Goal: Task Accomplishment & Management: Use online tool/utility

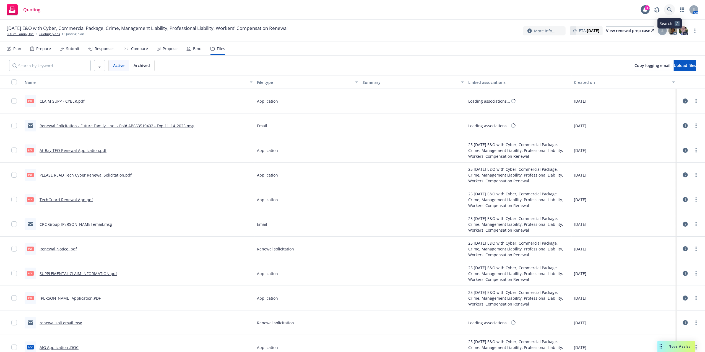
click at [666, 9] on link at bounding box center [669, 9] width 11 height 11
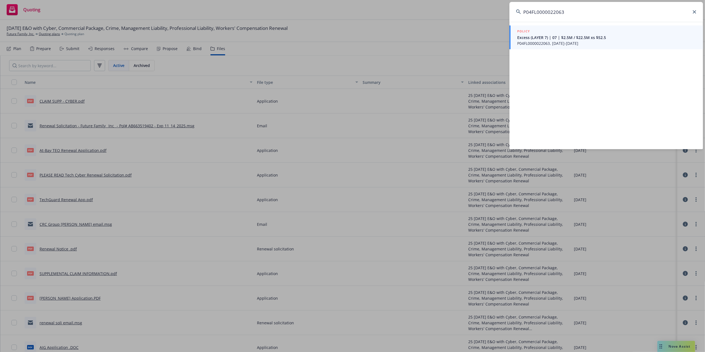
click at [619, 12] on input "P04FL0000022063" at bounding box center [607, 12] width 194 height 20
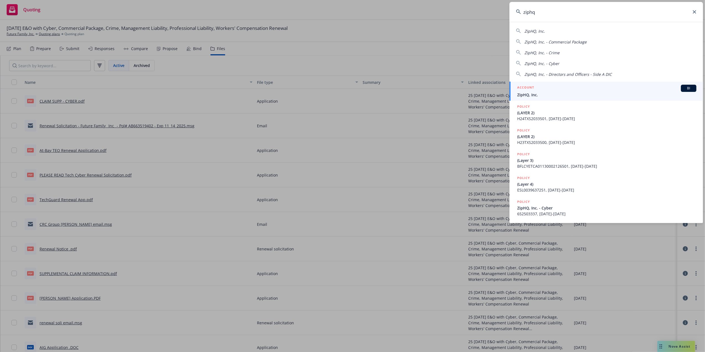
type input "ziphq"
click at [528, 89] on h5 "ACCOUNT" at bounding box center [525, 88] width 17 height 7
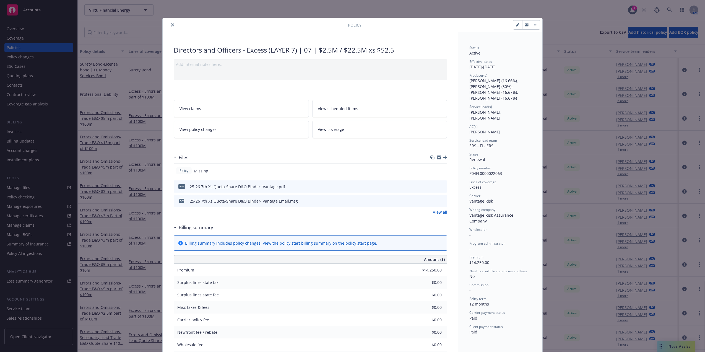
scroll to position [17, 0]
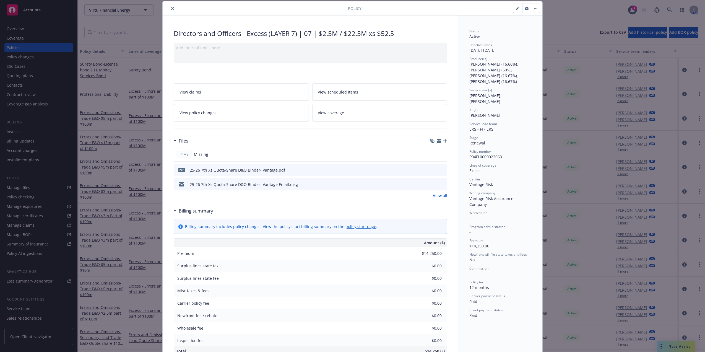
click at [171, 9] on icon "close" at bounding box center [172, 8] width 3 height 3
click at [125, 31] on div "Policy Directors and Officers - Excess (LAYER 7) | 07 | $2.5M / $22.5M xs $52.5…" at bounding box center [352, 176] width 705 height 352
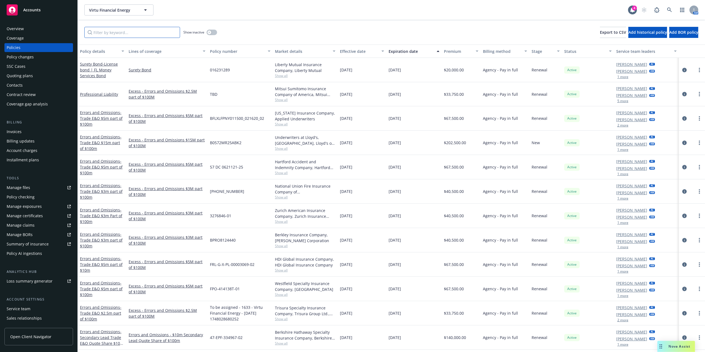
click at [129, 34] on input "Filter by keyword..." at bounding box center [132, 32] width 96 height 11
paste input "P04FL0000022063"
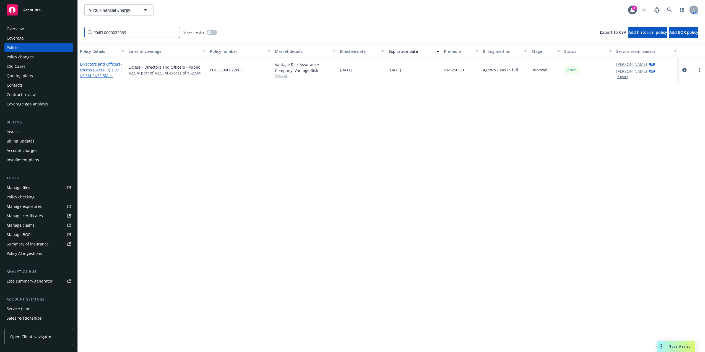
type input "P04FL0000022063"
click at [115, 78] on span "- Excess (LAYER 7) | 07 | $2.5M / $22.5M xs $52.5" at bounding box center [101, 72] width 42 height 23
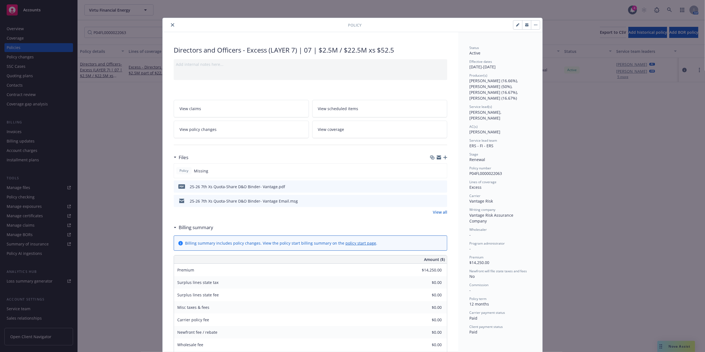
scroll to position [17, 0]
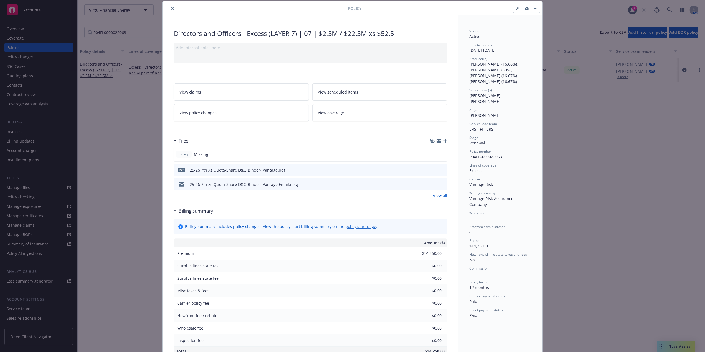
click at [443, 140] on icon "button" at bounding box center [445, 141] width 4 height 4
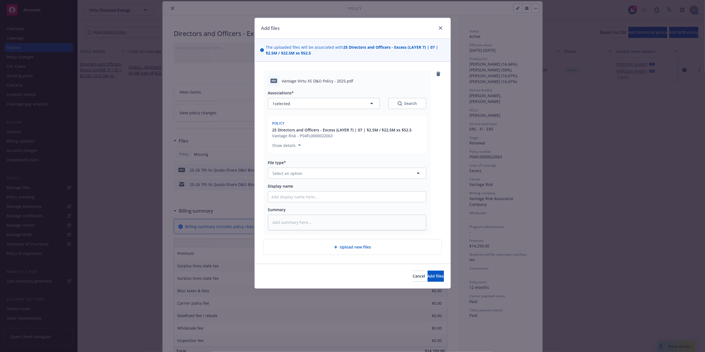
type textarea "x"
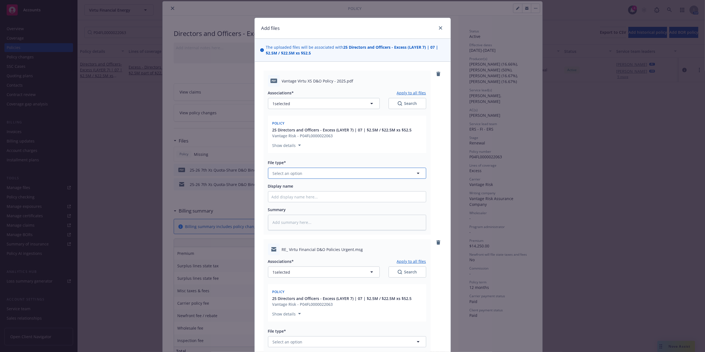
click at [303, 178] on button "Select an option" at bounding box center [347, 173] width 158 height 11
type input "binder"
click at [299, 174] on input "binder" at bounding box center [346, 173] width 138 height 6
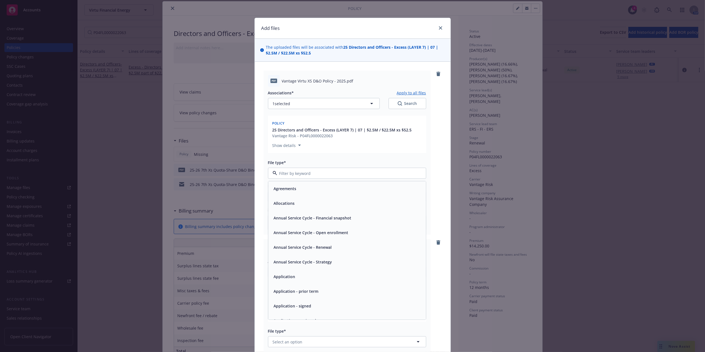
click at [299, 174] on input at bounding box center [346, 173] width 138 height 6
type input "pol"
click at [282, 189] on span "Policy" at bounding box center [279, 189] width 11 height 6
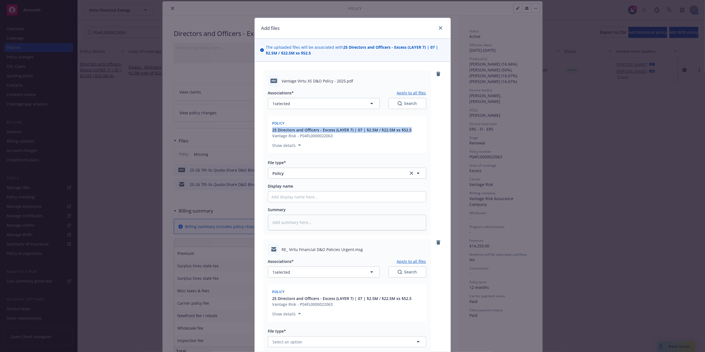
drag, startPoint x: 410, startPoint y: 129, endPoint x: 258, endPoint y: 129, distance: 151.3
click at [258, 129] on div "pdf Vantage Virtu XS D&O Policy - 2025.pdf Associations* Apply to all files 1 s…" at bounding box center [353, 247] width 196 height 370
copy span "25 Directors and Officers - Excess (LAYER 7) | 07 | $2.5M / $22.5M xs $52.5"
drag, startPoint x: 258, startPoint y: 129, endPoint x: 292, endPoint y: 194, distance: 73.9
click at [292, 194] on input "Display name" at bounding box center [347, 196] width 158 height 11
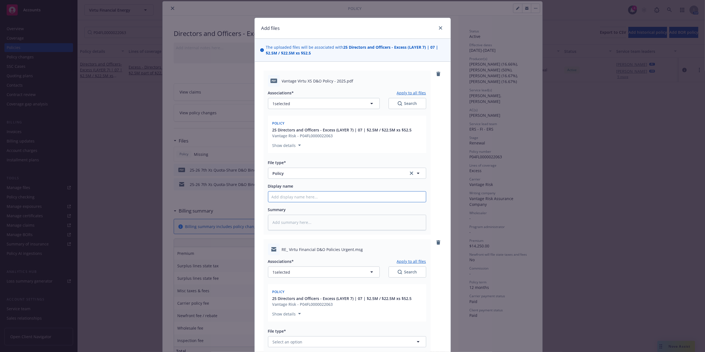
paste input "25 Directors and Officers - Excess (LAYER 7) | 07 | $2.5M / $22.5M xs $52.5"
type textarea "x"
type input "25 Directors and Officers - Excess (LAYER 7) | 07 | $2.5M / $22.5M xs $52.5"
type textarea "x"
type input "25 Directors and Officers - Excess (LAYER 7) | 07 | $2.5M / $22.5M xs $52.5"
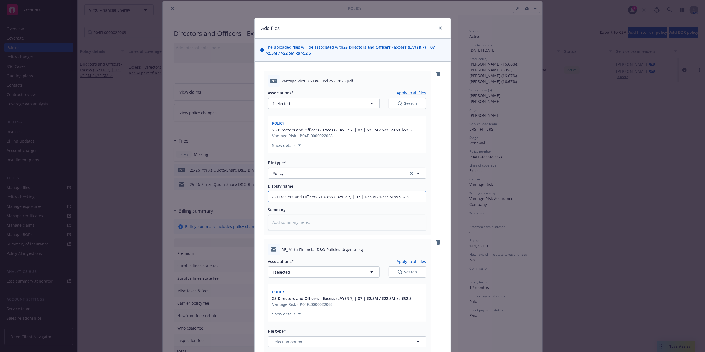
type textarea "x"
type input "25 Directors and Officers - Excess (LAYER 7) | 07 | $2.5M / $22.5M xs $52.5 P"
type textarea "x"
type input "25 Directors and Officers - Excess (LAYER 7) | 07 | $2.5M / $22.5M xs $52.5 Po"
type textarea "x"
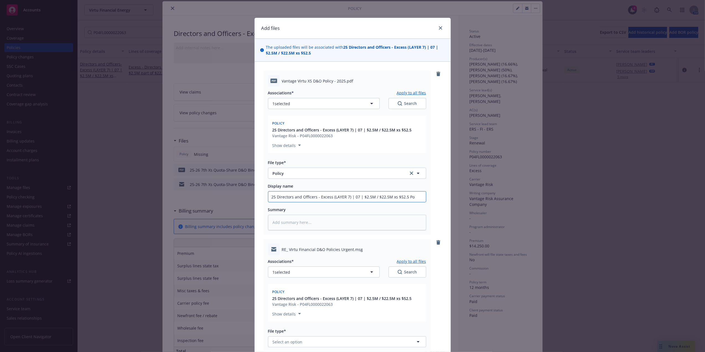
type input "25 Directors and Officers - Excess (LAYER 7) | 07 | $2.5M / $22.5M xs $52.5 Pol"
type textarea "x"
type input "25 Directors and Officers - Excess (LAYER 7) | 07 | $2.5M / $22.5M xs $52.5 Poli"
type textarea "x"
type input "25 Directors and Officers - Excess (LAYER 7) | 07 | $2.5M / $22.5M xs $52.5 Pol…"
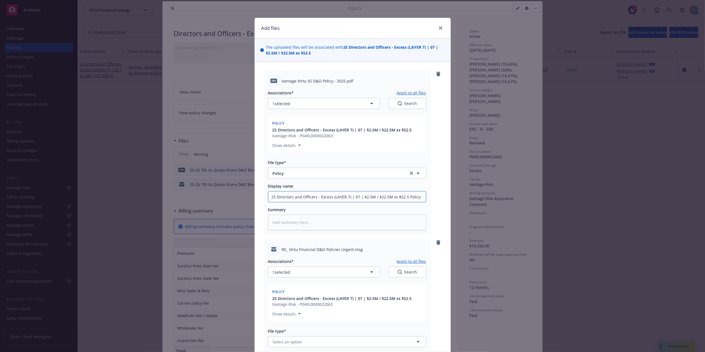
type textarea "x"
type input "25 Directors and Officers - Excess (LAYER 7) | 07 | $2.5M / $22.5M xs $52.5 Pol…"
type textarea "x"
type input "25 Directors and Officers - Excess (LAYER 7) | 07 | $2.5M / $22.5M xs $52.5 Pol…"
type textarea "x"
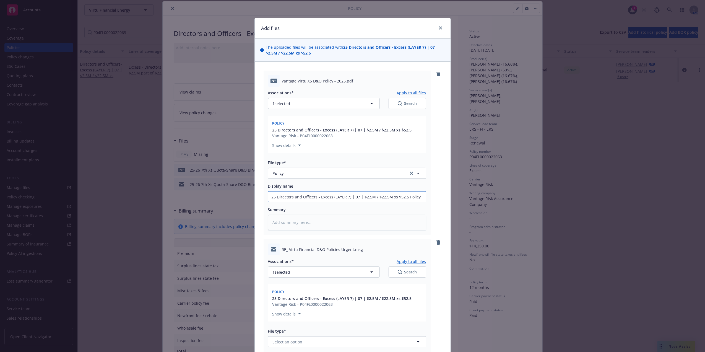
type input "25 Directors and Officers - Excess (LAYER 7) | 07 | $2.5M / $22.5M xs $52.5 Pol…"
type textarea "x"
type input "25 Directors and Officers - Excess (LAYER 7) | 07 | $2.5M / $22.5M xs $52.5 Pol…"
type textarea "x"
type input "25 Directors and Officers - Excess (LAYER 7) | 07 | $2.5M / $22.5M xs $52.5 Pol…"
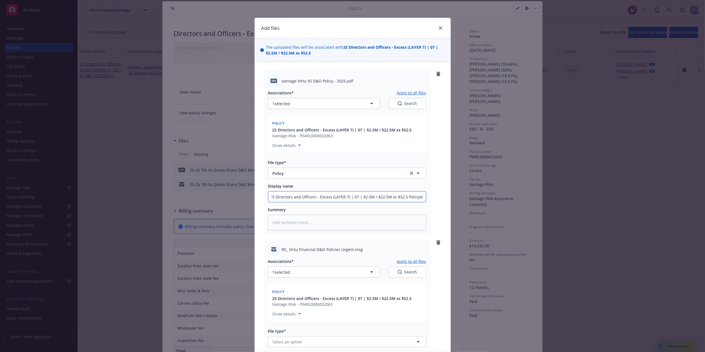
type textarea "x"
type input "25 Directors and Officers - Excess (LAYER 7) | 07 | $2.5M / $22.5M xs $52.5 Pol…"
type textarea "x"
type input "25 Directors and Officers - Excess (LAYER 7) | 07 | $2.5M / $22.5M xs $52.5 Pol…"
type textarea "x"
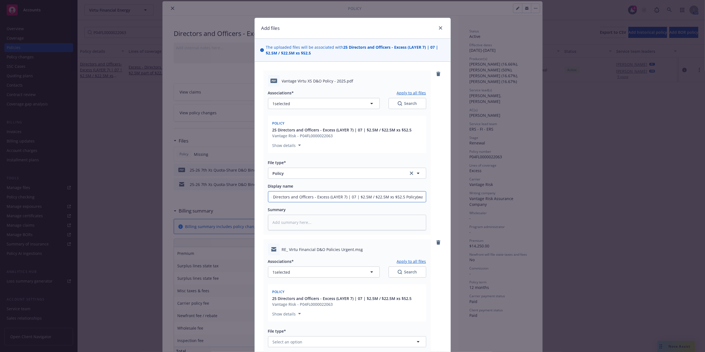
type input "25 Directors and Officers - Excess (LAYER 7) | 07 | $2.5M / $22.5M xs $52.5 Pol…"
type textarea "x"
type input "25 Directors and Officers - Excess (LAYER 7) | 07 | $2.5M / $22.5M xs $52.5 Pol…"
type textarea "x"
type input "25 Directors and Officers - Excess (LAYER 7) | 07 | $2.5M / $22.5M xs $52.5 Pol…"
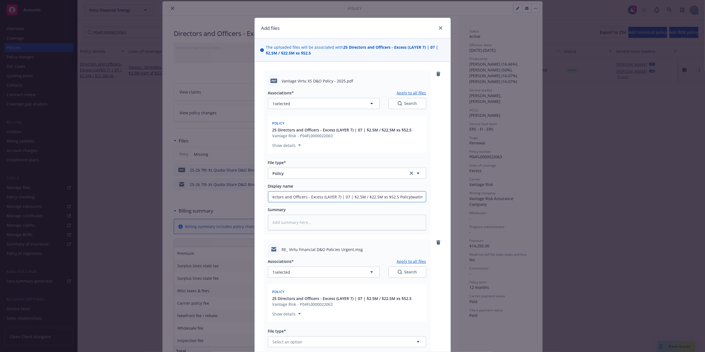
type textarea "x"
type input "25 Directors and Officers - Excess (LAYER 7) | 07 | $2.5M / $22.5M xs $52.5 Pol…"
type textarea "x"
type input "25 Directors and Officers - Excess (LAYER 7) | 07 | $2.5M / $22.5M xs $52.5 Pol…"
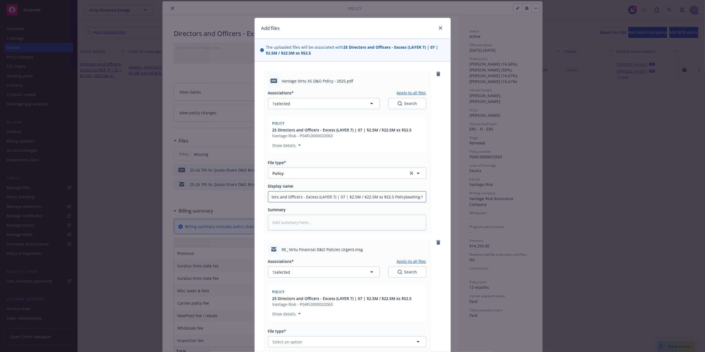
type textarea "x"
type input "25 Directors and Officers - Excess (LAYER 7) | 07 | $2.5M / $22.5M xs $52.5 Pol…"
type textarea "x"
type input "25 Directors and Officers - Excess (LAYER 7) | 07 | $2.5M / $22.5M xs $52.5 Pol…"
type textarea "x"
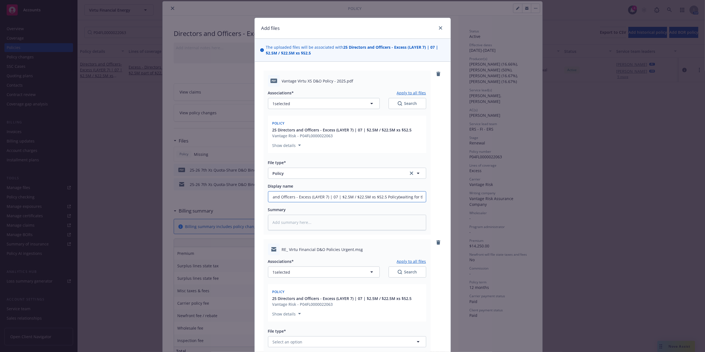
type input "25 Directors and Officers - Excess (LAYER 7) | 07 | $2.5M / $22.5M xs $52.5 Pol…"
type textarea "x"
type input "25 Directors and Officers - Excess (LAYER 7) | 07 | $2.5M / $22.5M xs $52.5 Pol…"
type textarea "x"
type input "25 Directors and Officers - Excess (LAYER 7) | 07 | $2.5M / $22.5M xs $52.5 Pol…"
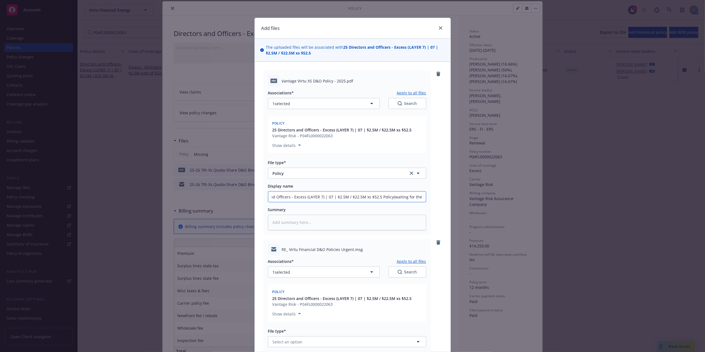
type textarea "x"
type input "25 Directors and Officers - Excess (LAYER 7) | 07 | $2.5M / $22.5M xs $52.5 Pol…"
type textarea "x"
type input "25 Directors and Officers - Excess (LAYER 7) | 07 | $2.5M / $22.5M xs $52.5 Pol…"
type textarea "x"
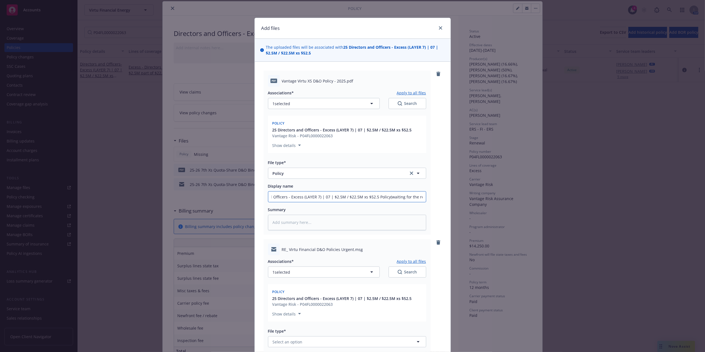
type input "25 Directors and Officers - Excess (LAYER 7) | 07 | $2.5M / $22.5M xs $52.5 Pol…"
type textarea "x"
type input "25 Directors and Officers - Excess (LAYER 7) | 07 | $2.5M / $22.5M xs $52.5 Pol…"
type textarea "x"
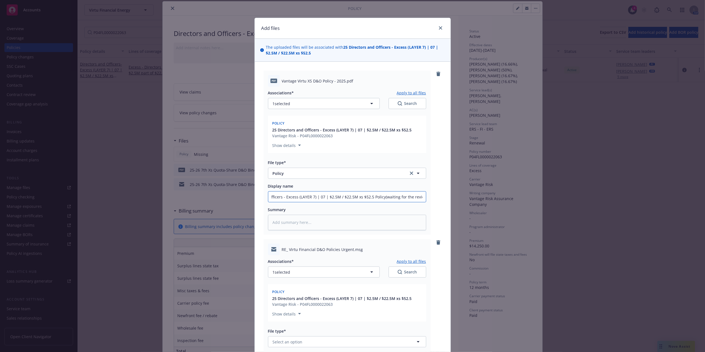
type input "25 Directors and Officers - Excess (LAYER 7) | 07 | $2.5M / $22.5M xs $52.5 Pol…"
type textarea "x"
type input "25 Directors and Officers - Excess (LAYER 7) | 07 | $2.5M / $22.5M xs $52.5 Pol…"
type textarea "x"
type input "25 Directors and Officers - Excess (LAYER 7) | 07 | $2.5M / $22.5M xs $52.5 Pol…"
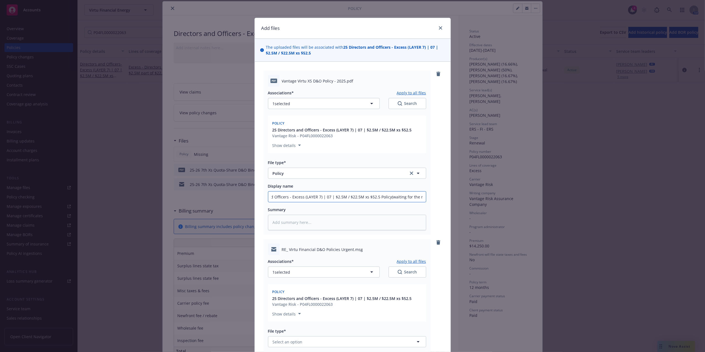
type textarea "x"
type input "25 Directors and Officers - Excess (LAYER 7) | 07 | $2.5M / $22.5M xs $52.5 Pol…"
type textarea "x"
type input "25 Directors and Officers - Excess (LAYER 7) | 07 | $2.5M / $22.5M xs $52.5 Pol…"
type textarea "x"
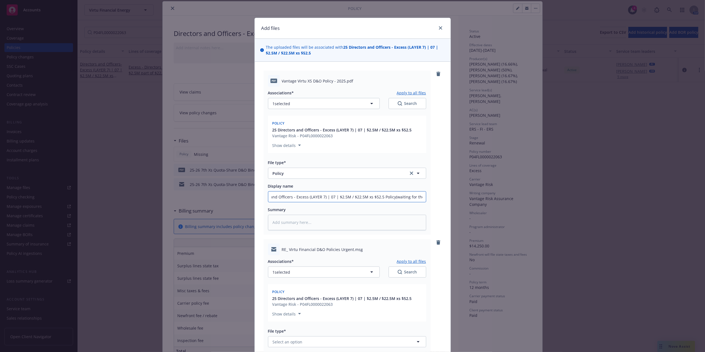
type input "25 Directors and Officers - Excess (LAYER 7) | 07 | $2.5M / $22.5M xs $52.5 Pol…"
type textarea "x"
type input "25 Directors and Officers - Excess (LAYER 7) | 07 | $2.5M / $22.5M xs $52.5 Pol…"
type textarea "x"
type input "25 Directors and Officers - Excess (LAYER 7) | 07 | $2.5M / $22.5M xs $52.5 Pol…"
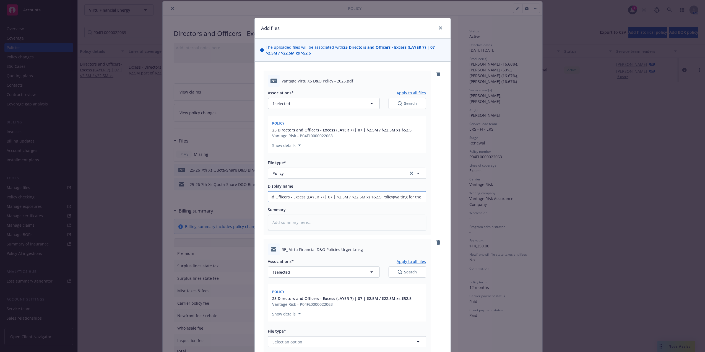
type textarea "x"
type input "25 Directors and Officers - Excess (LAYER 7) | 07 | $2.5M / $22.5M xs $52.5 Pol…"
type textarea "x"
type input "25 Directors and Officers - Excess (LAYER 7) | 07 | $2.5M / $22.5M xs $52.5 Pol…"
type textarea "x"
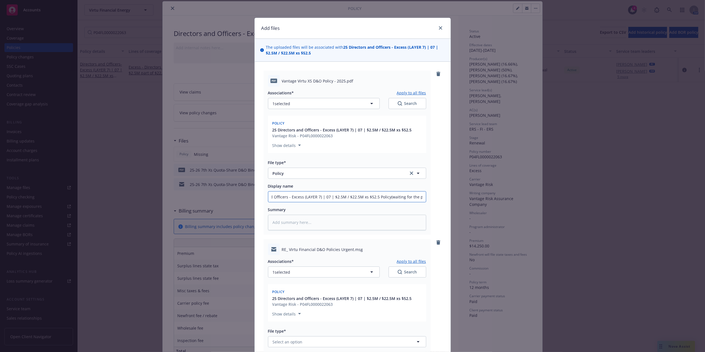
type input "25 Directors and Officers - Excess (LAYER 7) | 07 | $2.5M / $22.5M xs $52.5 Pol…"
type textarea "x"
type input "25 Directors and Officers - Excess (LAYER 7) | 07 | $2.5M / $22.5M xs $52.5 Pol…"
type textarea "x"
type input "25 Directors and Officers - Excess (LAYER 7) | 07 | $2.5M / $22.5M xs $52.5 Pol…"
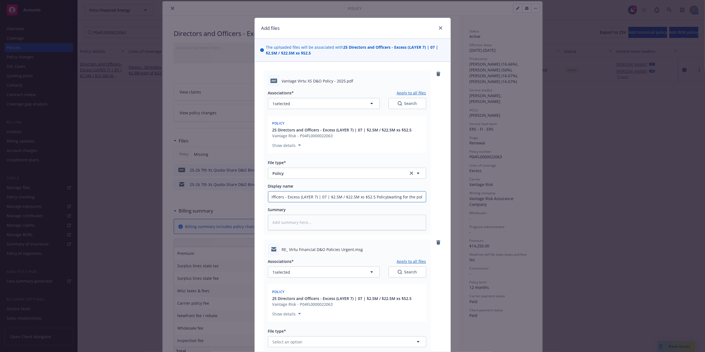
type textarea "x"
type input "25 Directors and Officers - Excess (LAYER 7) | 07 | $2.5M / $22.5M xs $52.5 Pol…"
type textarea "x"
type input "25 Directors and Officers - Excess (LAYER 7) | 07 | $2.5M / $22.5M xs $52.5 Pol…"
type textarea "x"
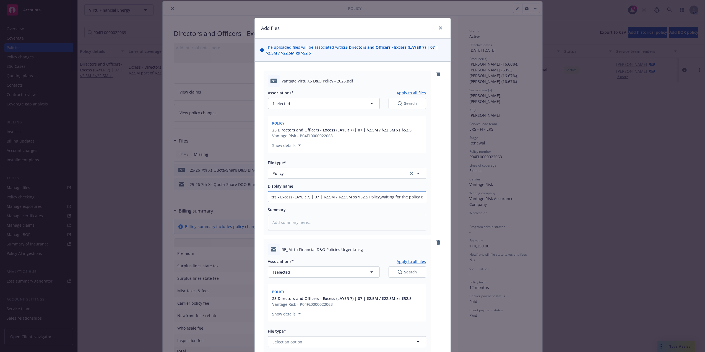
type input "25 Directors and Officers - Excess (LAYER 7) | 07 | $2.5M / $22.5M xs $52.5 Pol…"
type textarea "x"
type input "25 Directors and Officers - Excess (LAYER 7) | 07 | $2.5M / $22.5M xs $52.5 Pol…"
type textarea "x"
type input "25 Directors and Officers - Excess (LAYER 7) | 07 | $2.5M / $22.5M xs $52.5 Pol…"
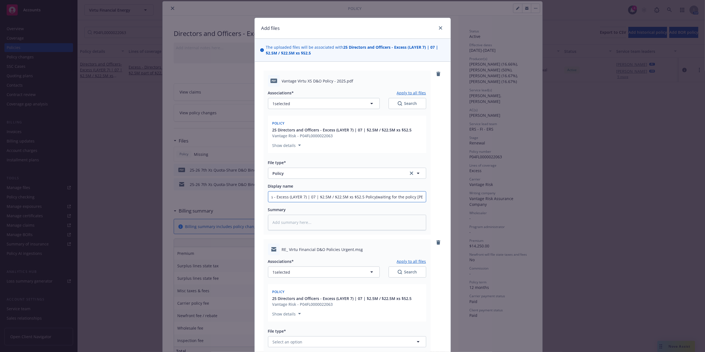
type textarea "x"
type input "25 Directors and Officers - Excess (LAYER 7) | 07 | $2.5M / $22.5M xs $52.5 Pol…"
type textarea "x"
type input "25 Directors and Officers - Excess (LAYER 7) | 07 | $2.5M / $22.5M xs $52.5 Pol…"
type textarea "x"
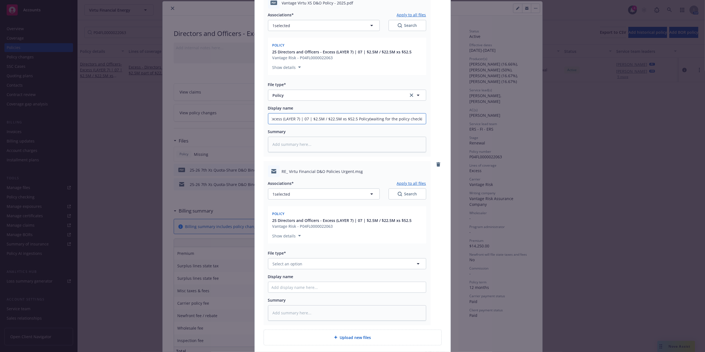
scroll to position [113, 0]
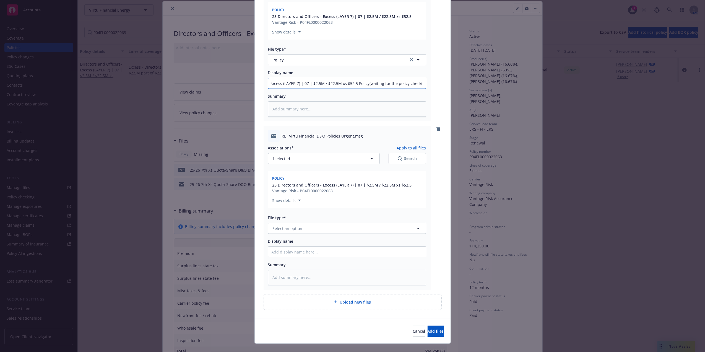
type input "25 Directors and Officers - Excess (LAYER 7) | 07 | $2.5M / $22.5M xs $52.5 Pol…"
click at [380, 225] on button "Select an option" at bounding box center [347, 228] width 158 height 11
type input "email"
click at [340, 248] on div "Email" at bounding box center [347, 243] width 158 height 15
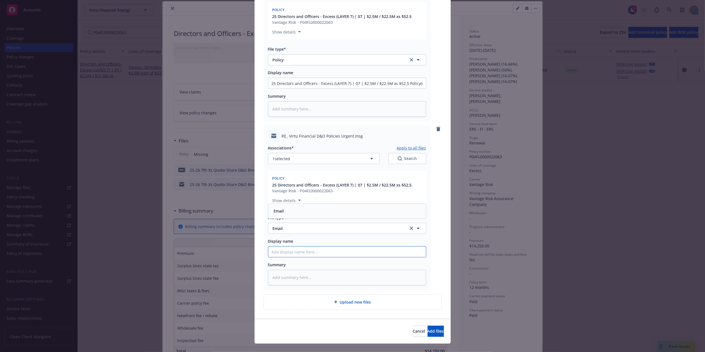
click at [325, 255] on input "Display name" at bounding box center [347, 251] width 158 height 11
type textarea "x"
type input "p"
type textarea "x"
type input "po"
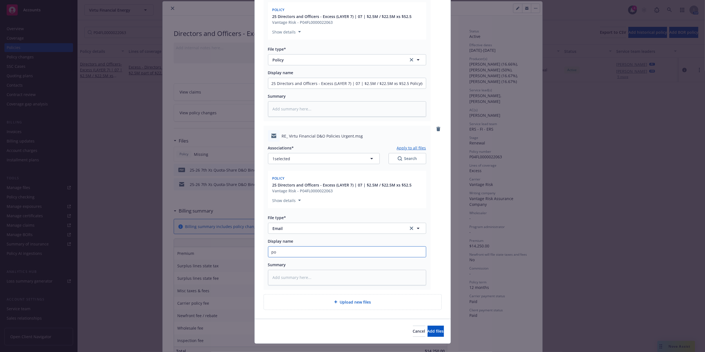
type textarea "x"
type input "pol"
type textarea "x"
type input "poli"
type textarea "x"
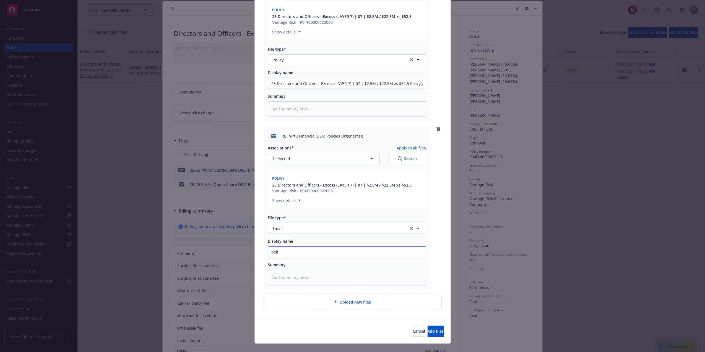
type input "polic"
type textarea "x"
type input "policy"
type textarea "x"
type input "policy"
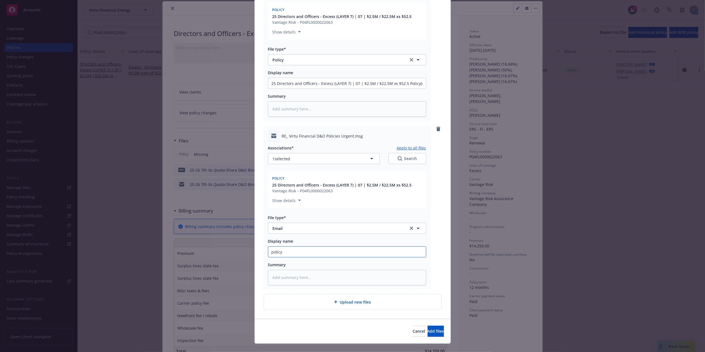
type textarea "x"
type input "policy r"
type textarea "x"
type input "policy rec"
type textarea "x"
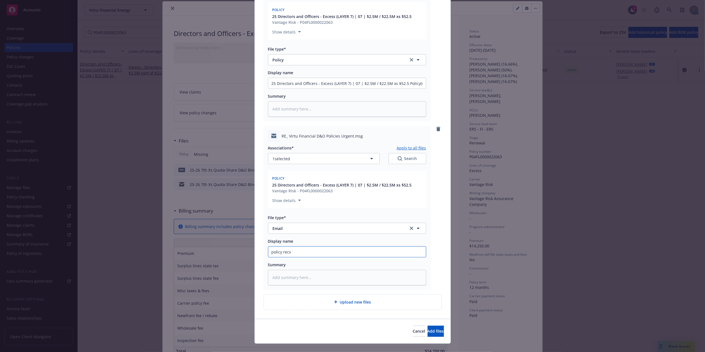
type input "policy recv"
type textarea "x"
type input "policy recv em"
type textarea "x"
type input "policy recv ema"
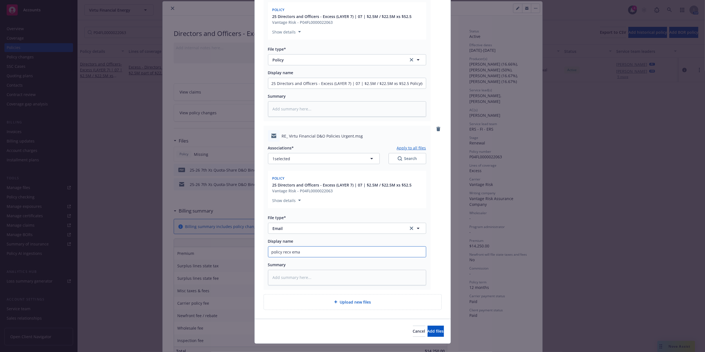
type textarea "x"
type input "policy recv emai"
type textarea "x"
type input "policy recv email"
click at [428, 331] on span "Add files" at bounding box center [436, 330] width 16 height 5
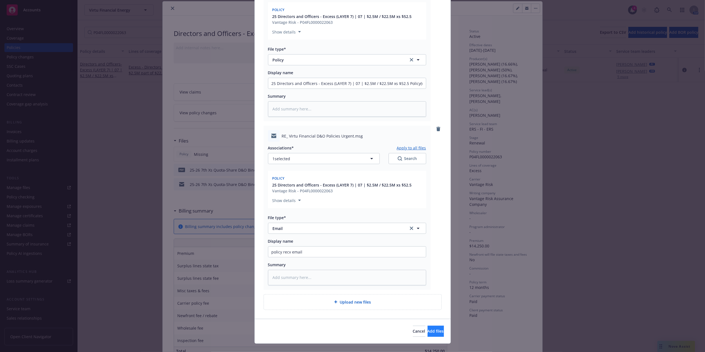
scroll to position [103, 0]
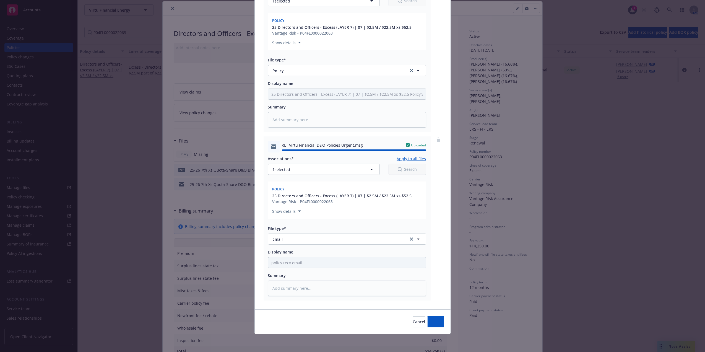
type textarea "x"
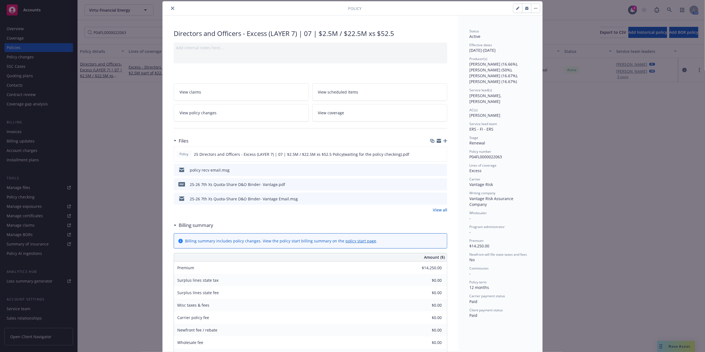
drag, startPoint x: 168, startPoint y: 9, endPoint x: 176, endPoint y: 8, distance: 8.4
click at [171, 9] on icon "close" at bounding box center [172, 8] width 3 height 3
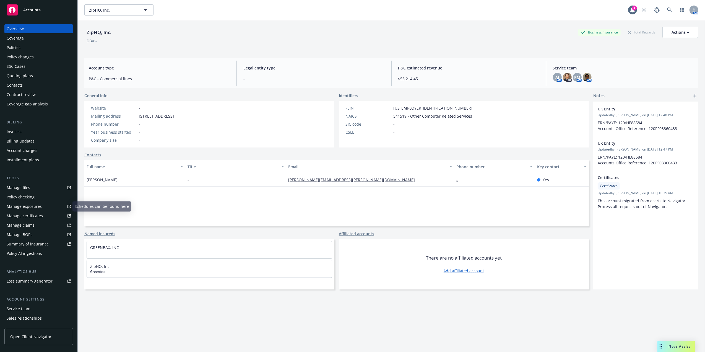
click at [28, 215] on div "Manage certificates" at bounding box center [25, 215] width 36 height 9
click at [667, 8] on icon at bounding box center [669, 9] width 5 height 5
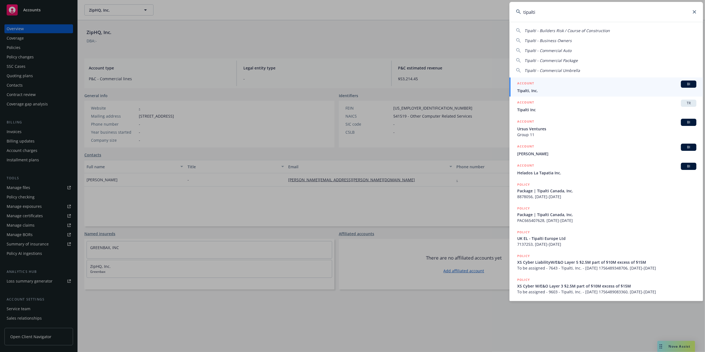
type input "tipalti"
click at [553, 87] on div "ACCOUNT BI" at bounding box center [606, 84] width 179 height 7
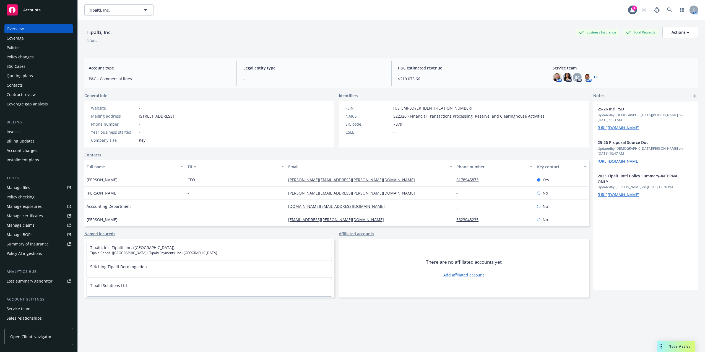
click at [37, 44] on div "Policies" at bounding box center [39, 47] width 64 height 9
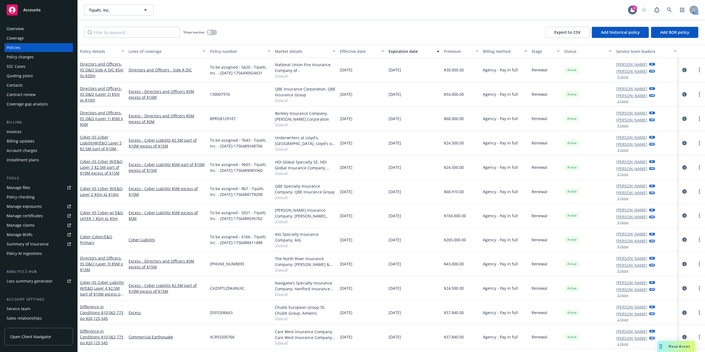
click at [222, 172] on span "To be assigned - 9603 - Tipalti, Inc. - 08/29/2025 1756489083360" at bounding box center [240, 168] width 61 height 12
click at [138, 30] on input "Filter by keyword..." at bounding box center [132, 32] width 96 height 11
paste input "VC892500766"
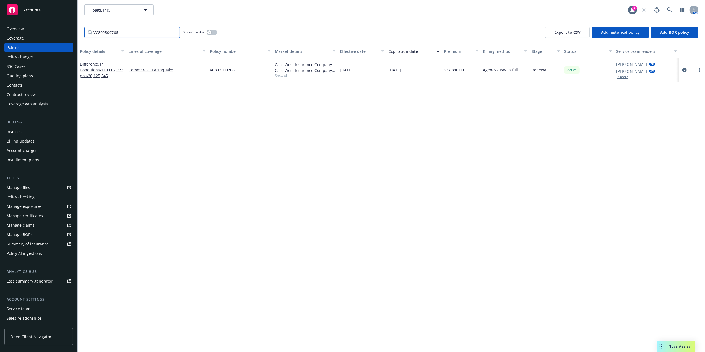
type input "VC892500766"
click at [89, 64] on link "Difference in Conditions - $10,062,773 po $20,125,545" at bounding box center [101, 69] width 43 height 17
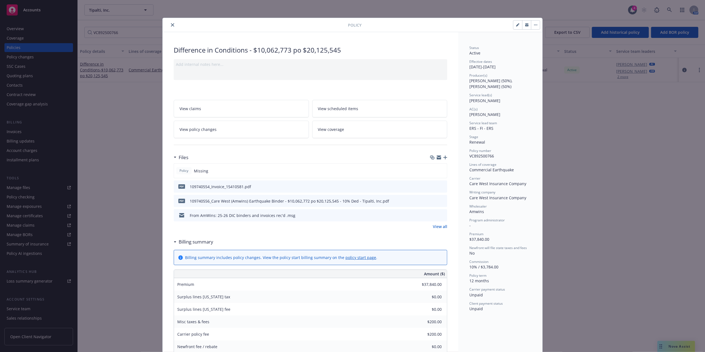
click at [440, 185] on icon "preview file" at bounding box center [442, 186] width 5 height 4
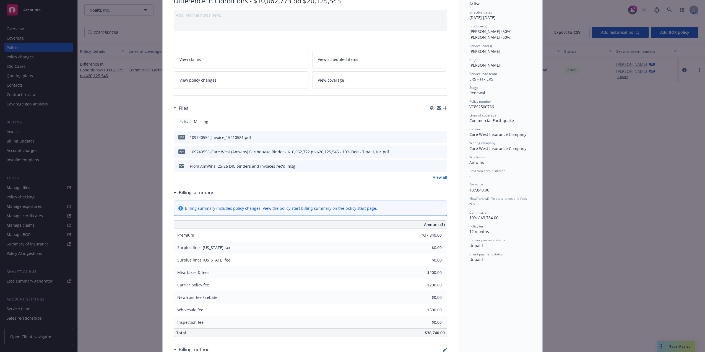
drag, startPoint x: 516, startPoint y: 192, endPoint x: 516, endPoint y: 220, distance: 28.5
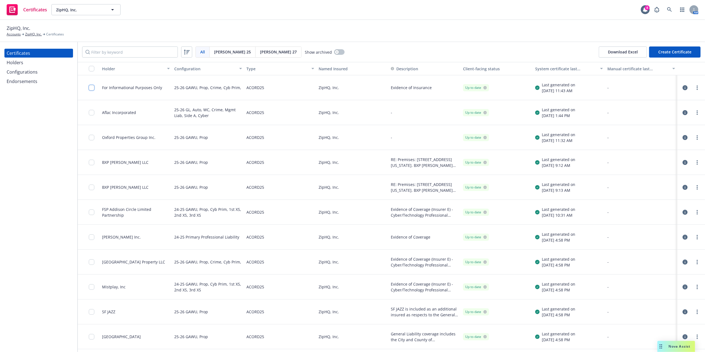
click at [93, 90] on input "checkbox" at bounding box center [92, 88] width 6 height 6
click at [697, 87] on circle "more" at bounding box center [697, 87] width 1 height 1
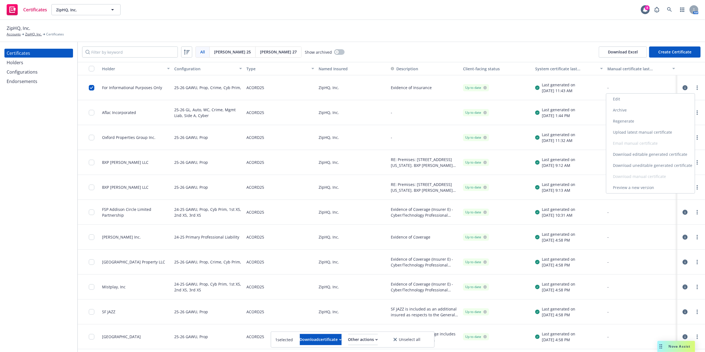
click at [652, 122] on link "Regenerate" at bounding box center [650, 121] width 89 height 11
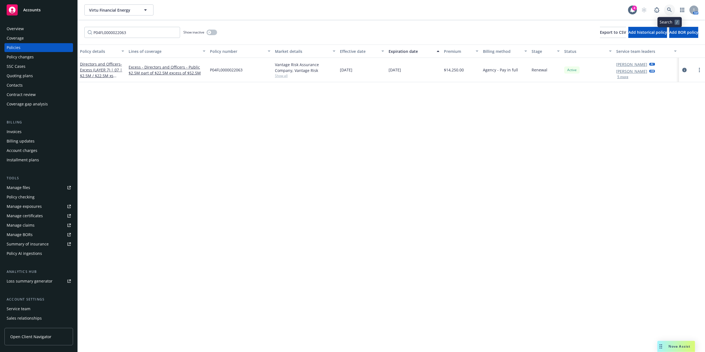
click at [669, 12] on link at bounding box center [669, 9] width 11 height 11
